Goal: Task Accomplishment & Management: Manage account settings

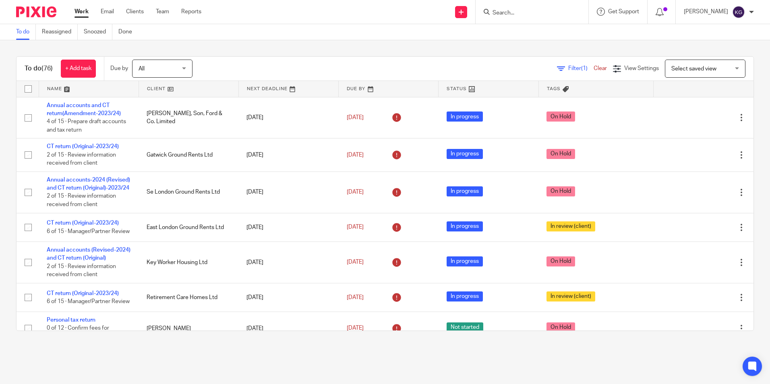
click at [516, 12] on input "Search" at bounding box center [528, 13] width 72 height 7
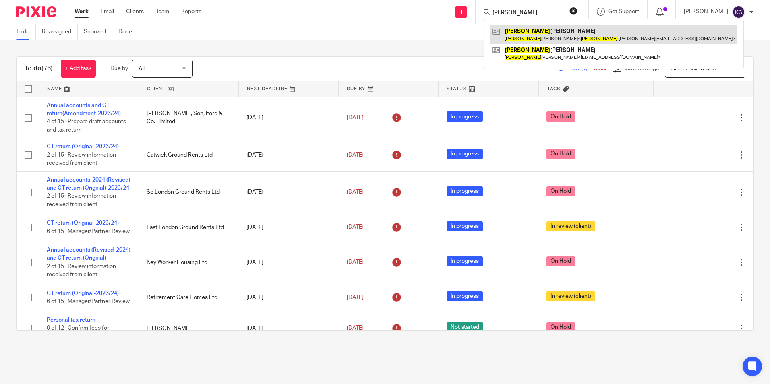
type input "liliana"
click at [549, 35] on link at bounding box center [613, 34] width 247 height 19
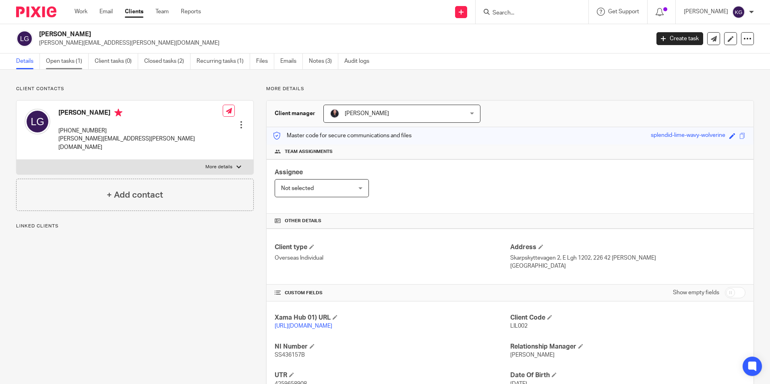
click at [74, 65] on link "Open tasks (1)" at bounding box center [67, 62] width 43 height 16
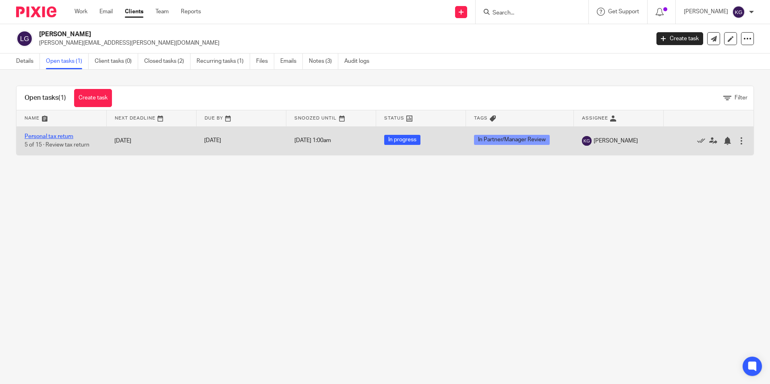
click at [62, 139] on link "Personal tax return" at bounding box center [49, 137] width 49 height 6
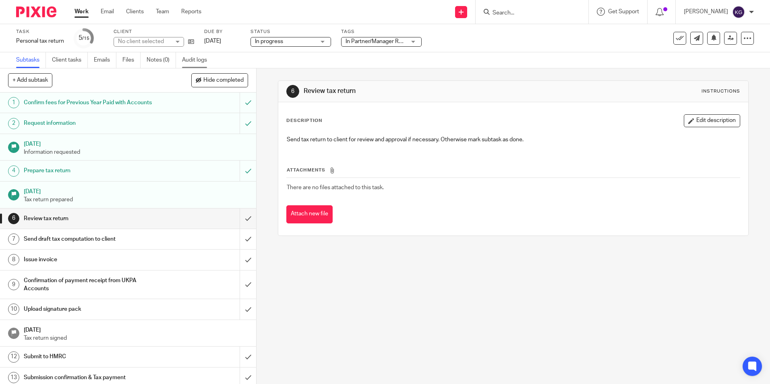
click at [194, 57] on link "Audit logs" at bounding box center [197, 60] width 31 height 16
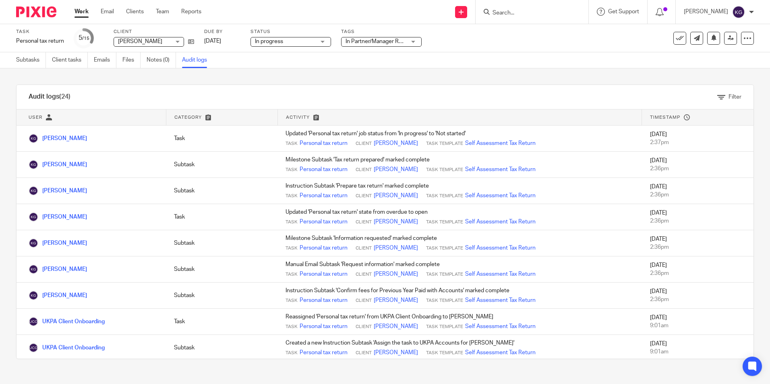
click at [537, 13] on input "Search" at bounding box center [528, 13] width 72 height 7
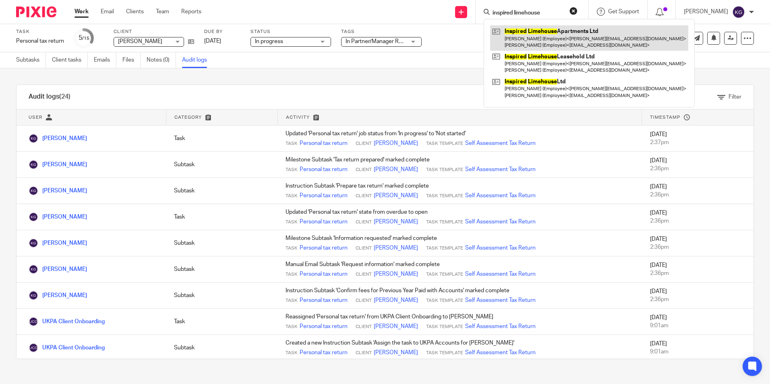
type input "inspired limehouse"
click at [539, 34] on link at bounding box center [589, 37] width 198 height 25
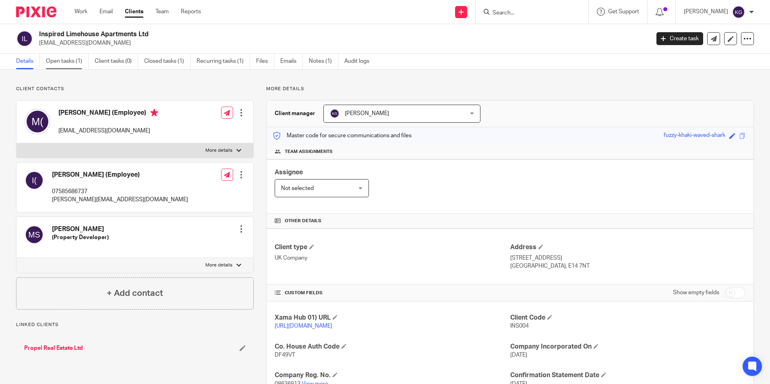
click at [54, 61] on link "Open tasks (1)" at bounding box center [67, 62] width 43 height 16
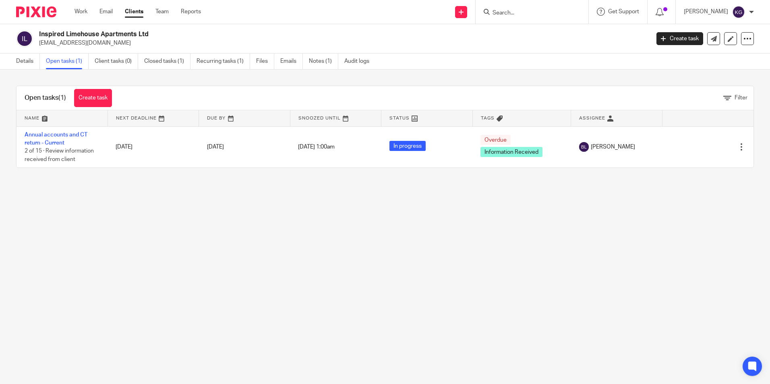
click at [533, 10] on input "Search" at bounding box center [528, 13] width 72 height 7
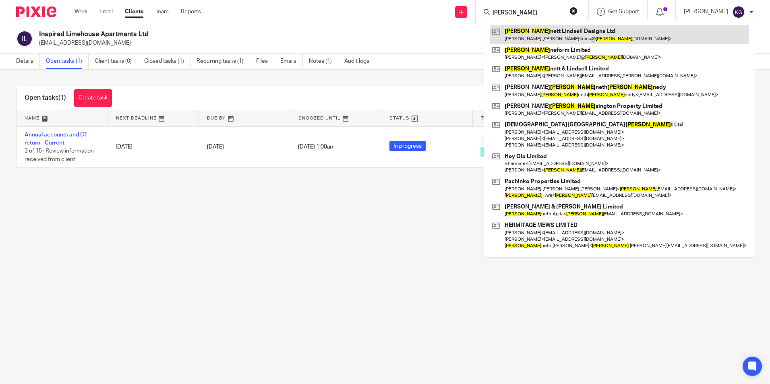
type input "ken"
click at [547, 32] on link at bounding box center [619, 34] width 258 height 19
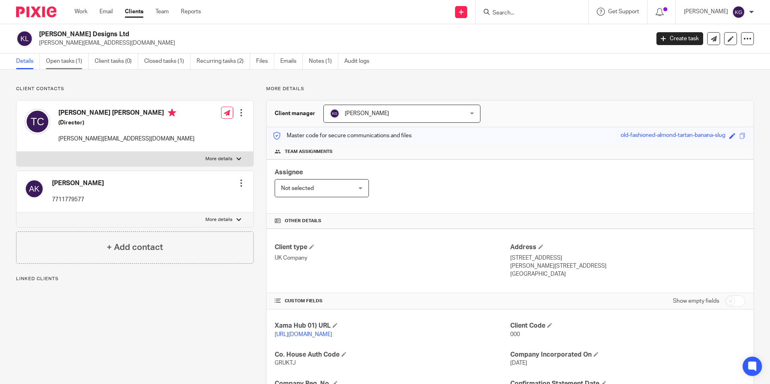
click at [57, 58] on link "Open tasks (1)" at bounding box center [67, 62] width 43 height 16
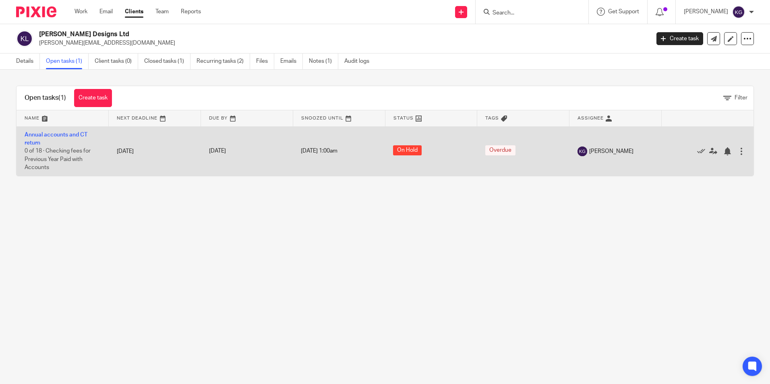
click at [56, 130] on td "Annual accounts and CT return 0 of 18 · Checking fees for Previous Year Paid wi…" at bounding box center [63, 151] width 92 height 50
click at [57, 135] on link "Annual accounts and CT return" at bounding box center [56, 139] width 63 height 14
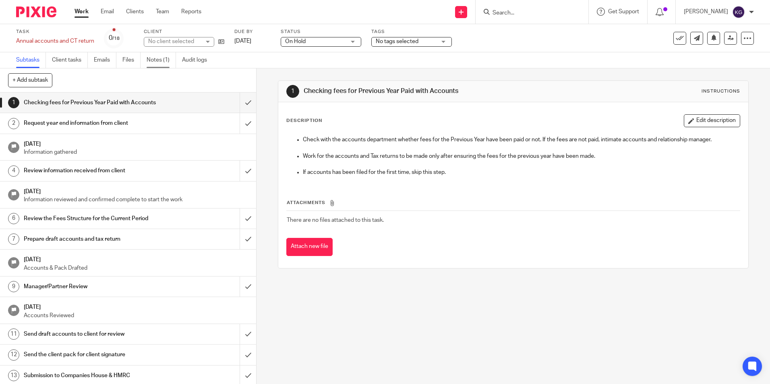
click at [164, 53] on link "Notes (1)" at bounding box center [161, 60] width 29 height 16
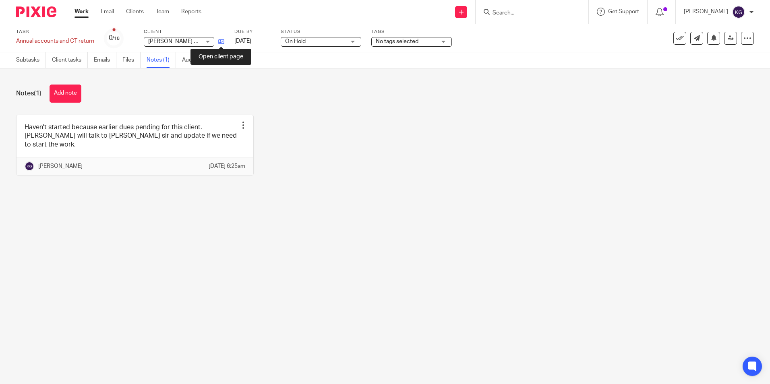
click at [224, 42] on icon at bounding box center [221, 42] width 6 height 6
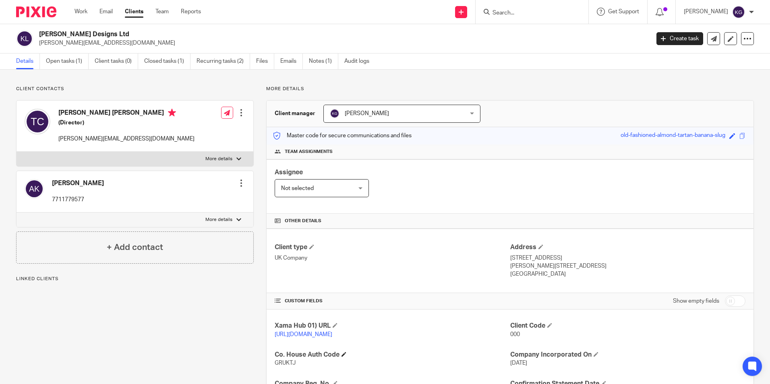
scroll to position [107, 0]
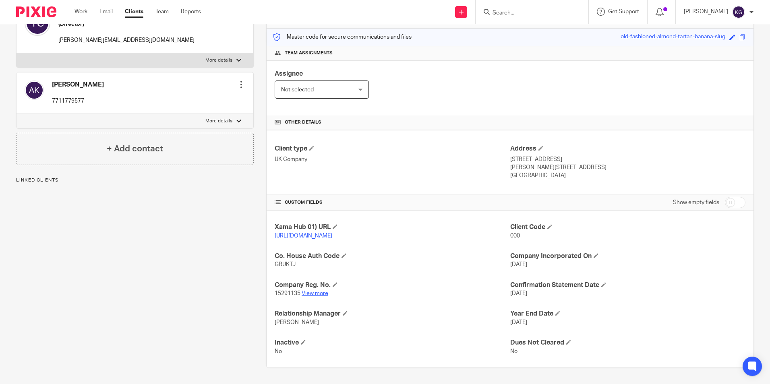
click at [308, 295] on link "View more" at bounding box center [315, 294] width 27 height 6
